Goal: Transaction & Acquisition: Purchase product/service

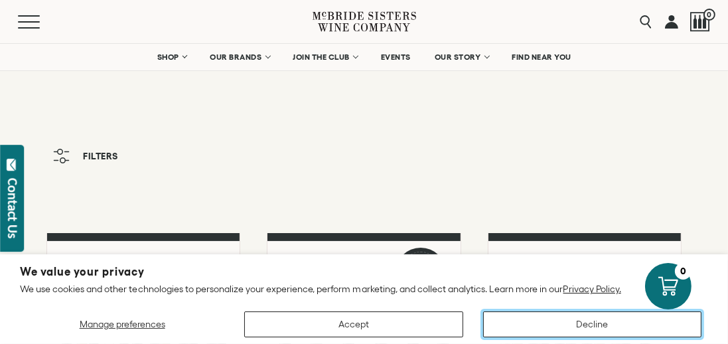
click at [563, 326] on button "Decline" at bounding box center [592, 324] width 218 height 26
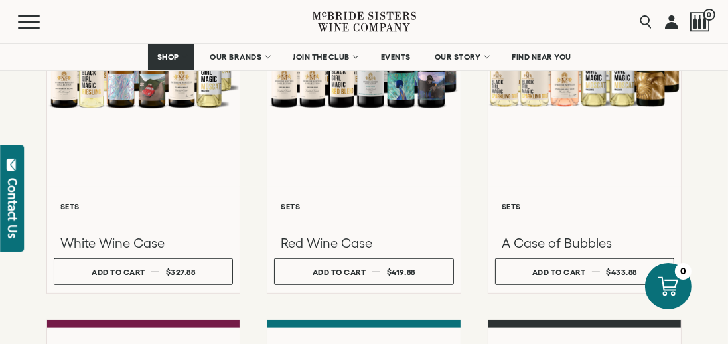
scroll to position [771, 0]
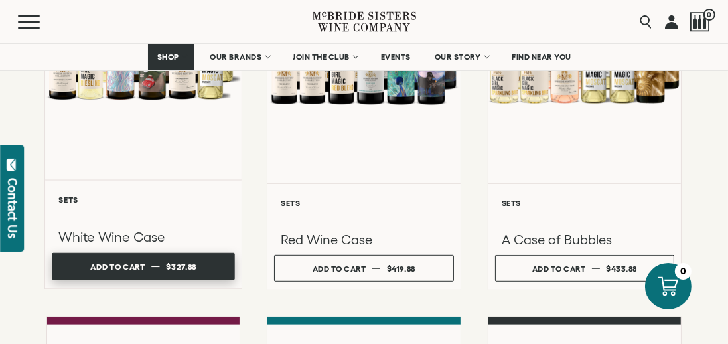
click at [74, 273] on button "Add to cart Regular price $327.88 Regular price Sale price $327.88 Unit price /…" at bounding box center [143, 266] width 183 height 27
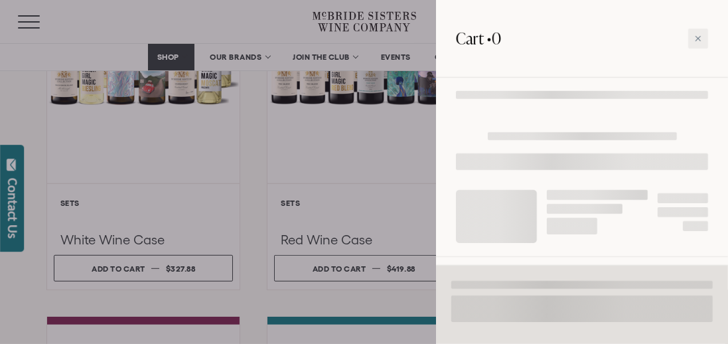
click at [101, 342] on div at bounding box center [364, 172] width 728 height 344
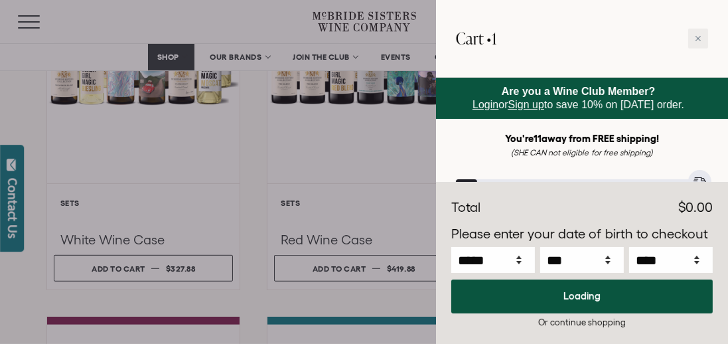
click at [109, 343] on div at bounding box center [364, 172] width 728 height 344
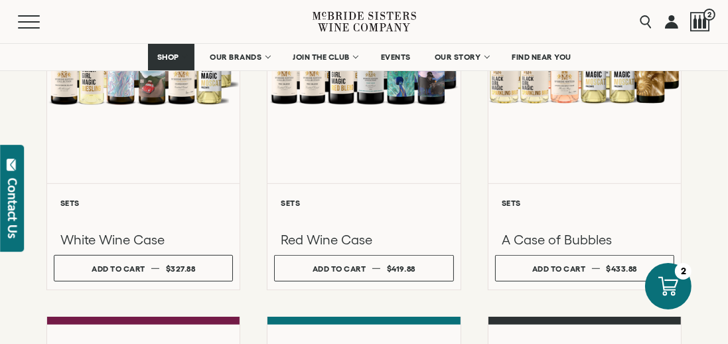
click at [675, 309] on div at bounding box center [668, 286] width 46 height 46
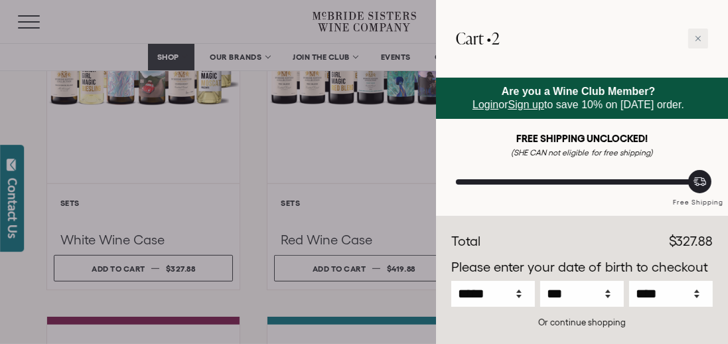
click at [513, 263] on div "White Wine Case *" at bounding box center [582, 249] width 252 height 51
click at [521, 262] on div at bounding box center [524, 257] width 20 height 20
type input "*"
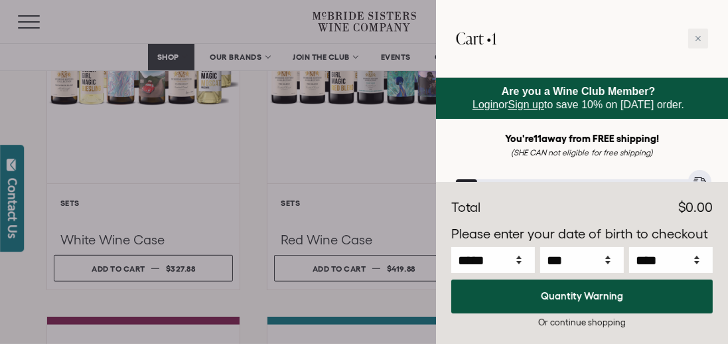
click at [698, 229] on p "Please enter your date of birth to checkout" at bounding box center [581, 234] width 261 height 20
click at [486, 263] on select "***** *** *** *** *** *** *** *** *** *** *** *** ***" at bounding box center [493, 260] width 84 height 26
select select "*"
click at [451, 247] on select "***** *** *** *** *** *** *** *** *** *** *** *** ***" at bounding box center [493, 260] width 84 height 26
click at [568, 266] on select "*** * * * * * * * * * ** ** ** ** ** ** ** ** ** ** ** ** ** ** ** ** ** ** ** …" at bounding box center [582, 260] width 84 height 26
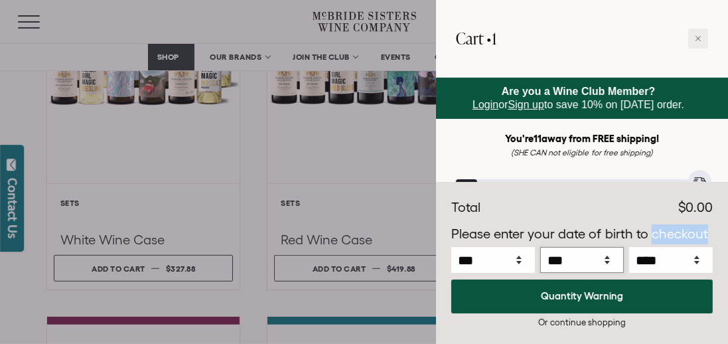
select select "*"
click at [540, 247] on select "*** * * * * * * * * * ** ** ** ** ** ** ** ** ** ** ** ** ** ** ** ** ** ** ** …" at bounding box center [582, 260] width 84 height 26
click at [645, 266] on select "**** **** **** **** **** **** **** **** **** **** **** **** **** **** **** ****…" at bounding box center [671, 260] width 84 height 26
click at [629, 247] on select "**** **** **** **** **** **** **** **** **** **** **** **** **** **** **** ****…" at bounding box center [671, 260] width 84 height 26
select select "****"
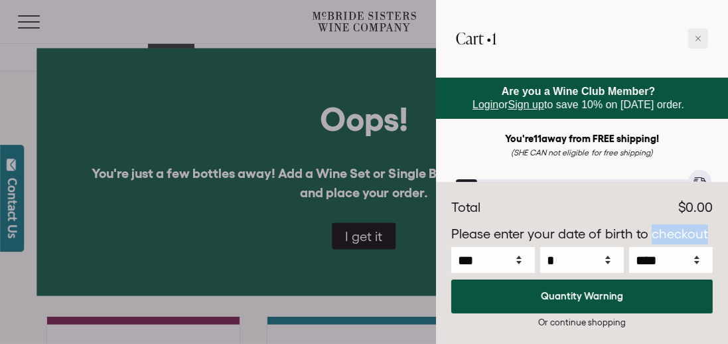
click at [365, 237] on div at bounding box center [364, 172] width 728 height 344
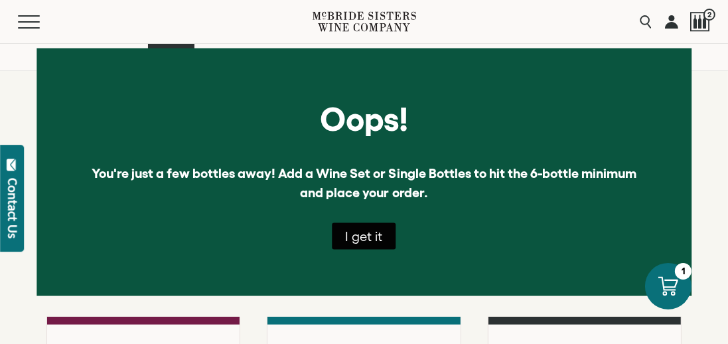
click at [359, 245] on button "I get it" at bounding box center [364, 235] width 64 height 27
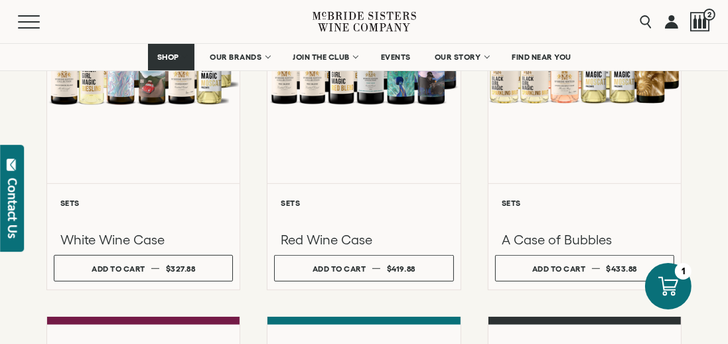
click at [663, 287] on icon at bounding box center [668, 286] width 20 height 20
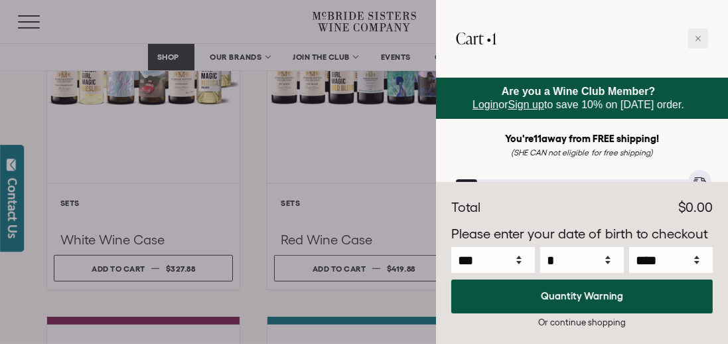
click at [533, 155] on em "(SHE CAN not eligible for free shipping)" at bounding box center [582, 152] width 142 height 9
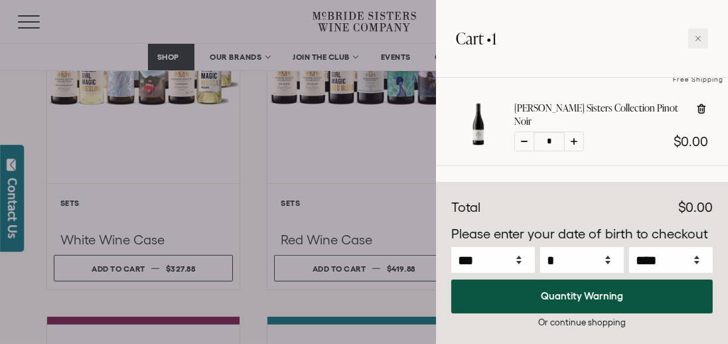
scroll to position [146, 0]
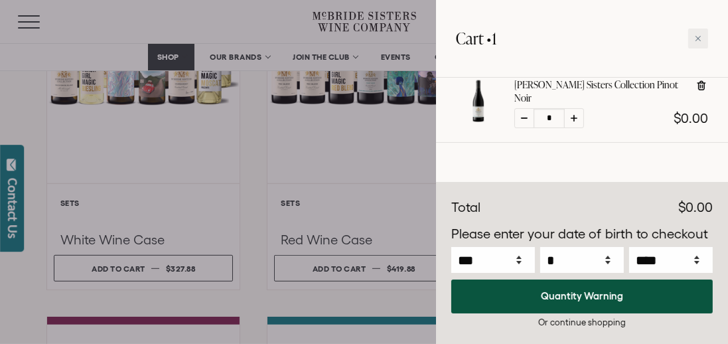
click at [521, 118] on div at bounding box center [524, 118] width 20 height 20
type input "*"
select select "****"
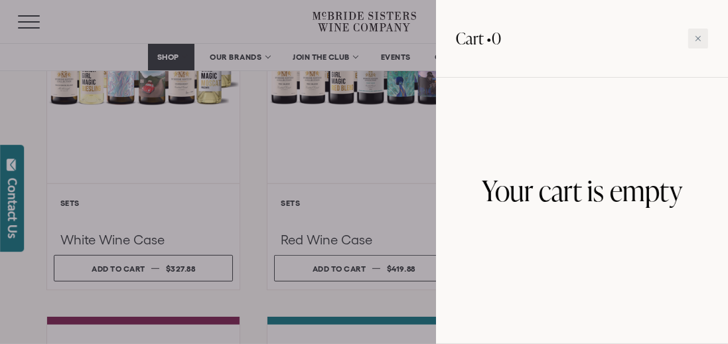
scroll to position [0, 0]
click at [260, 297] on div at bounding box center [364, 172] width 728 height 344
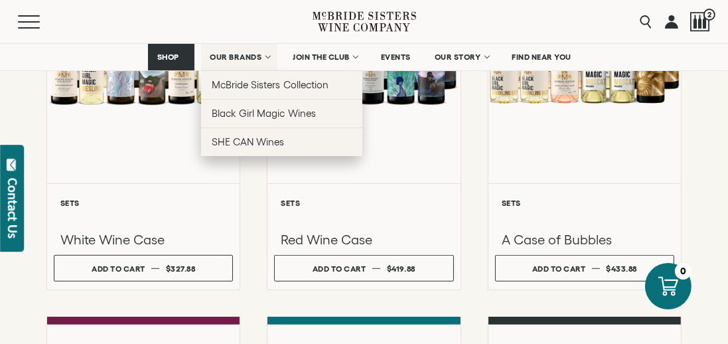
click at [240, 50] on link "OUR BRANDS" at bounding box center [239, 57] width 76 height 27
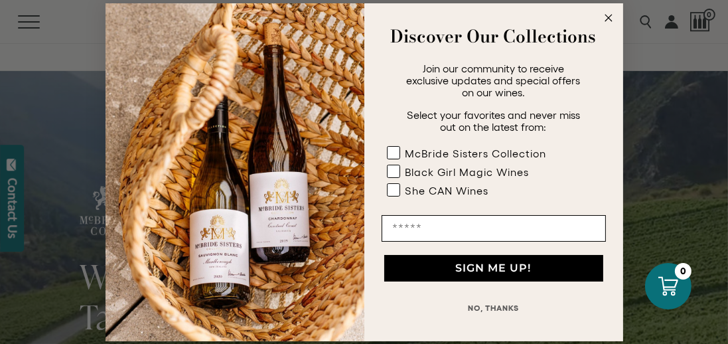
click at [392, 147] on rect "POPUP Form" at bounding box center [393, 152] width 13 height 13
click at [389, 170] on rect "POPUP Form" at bounding box center [393, 171] width 13 height 13
click at [389, 198] on label "She CAN Wines" at bounding box center [475, 192] width 176 height 19
click at [602, 19] on circle "Close dialog" at bounding box center [607, 17] width 15 height 15
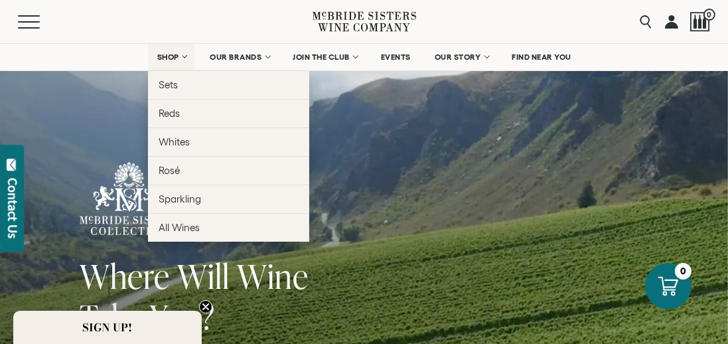
click at [176, 61] on link "SHOP" at bounding box center [171, 57] width 46 height 27
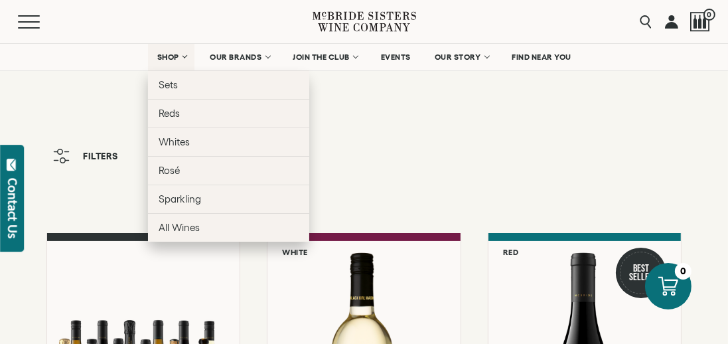
click at [170, 62] on link "SHOP" at bounding box center [171, 57] width 46 height 27
click at [183, 55] on link "SHOP" at bounding box center [171, 57] width 46 height 27
click at [184, 48] on link "SHOP" at bounding box center [171, 57] width 46 height 27
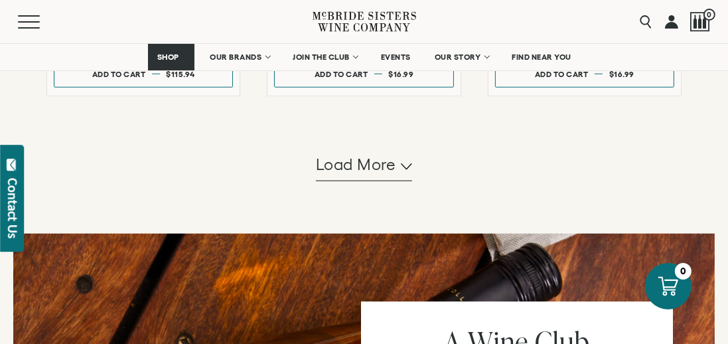
scroll to position [1489, 0]
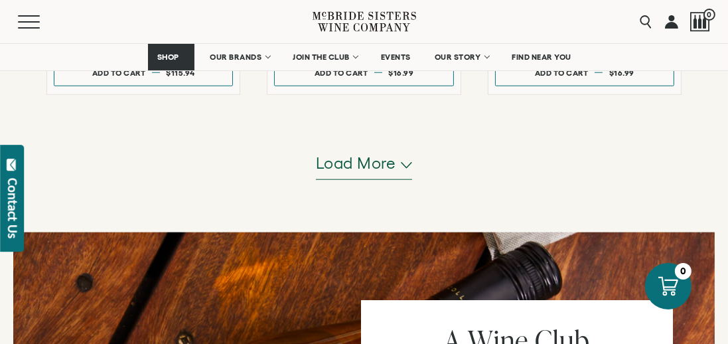
click at [353, 170] on span "Load more" at bounding box center [356, 163] width 80 height 23
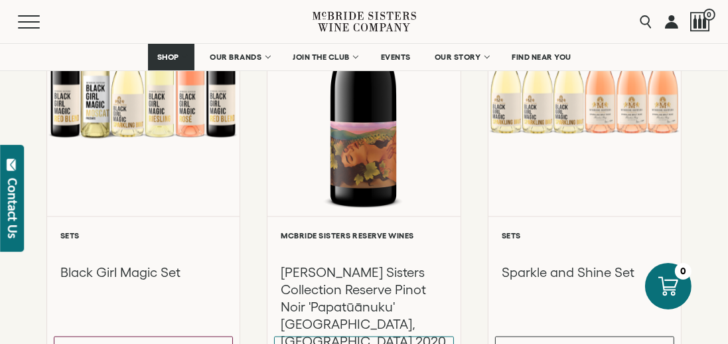
scroll to position [2575, 0]
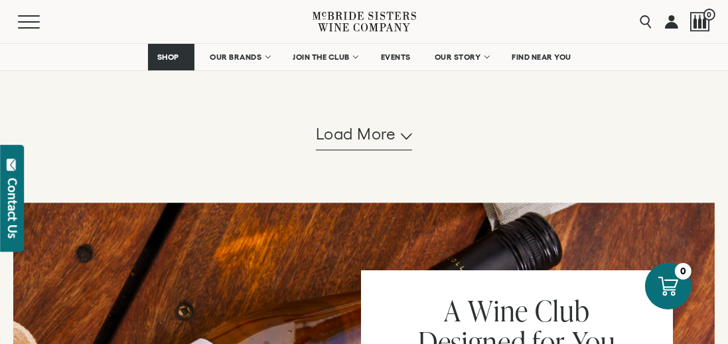
scroll to position [2888, 0]
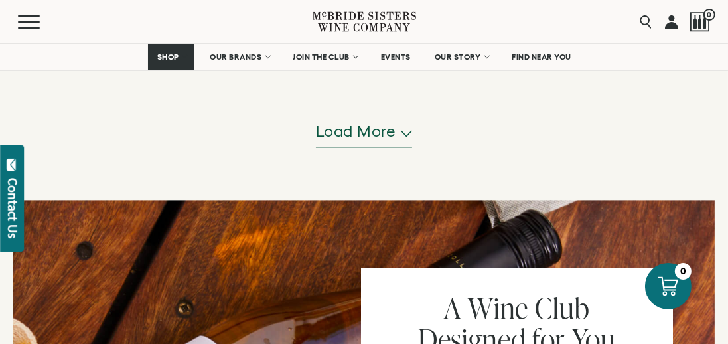
click at [366, 143] on button "Load more" at bounding box center [364, 131] width 97 height 32
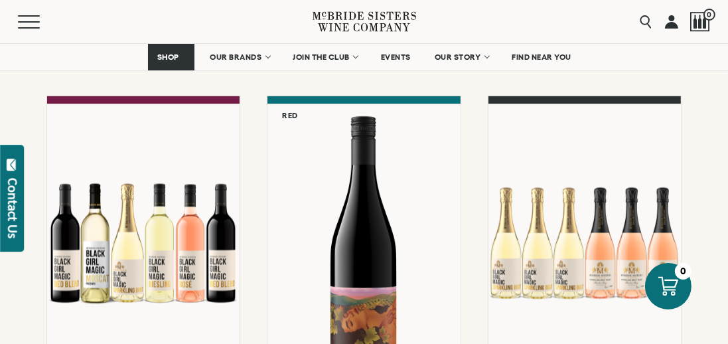
scroll to position [2406, 0]
